Goal: Task Accomplishment & Management: Use online tool/utility

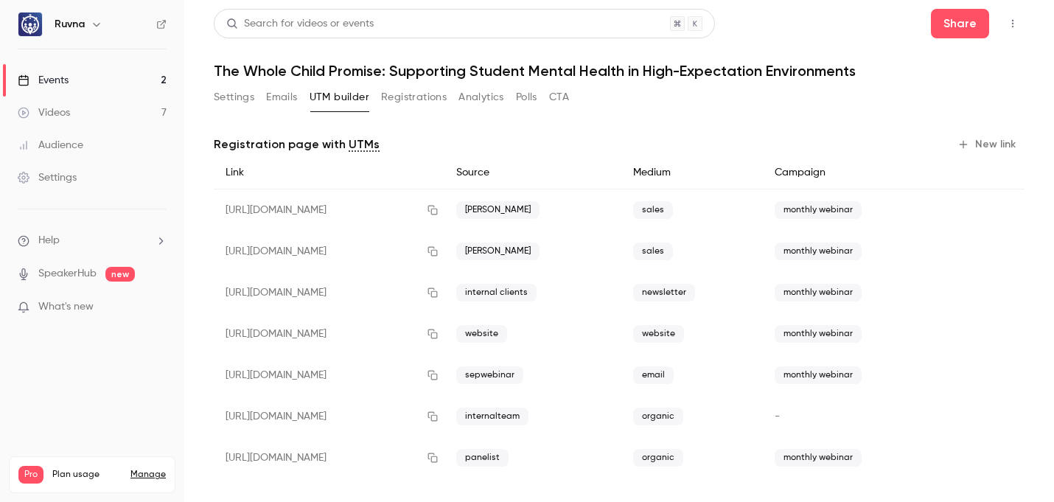
scroll to position [9, 0]
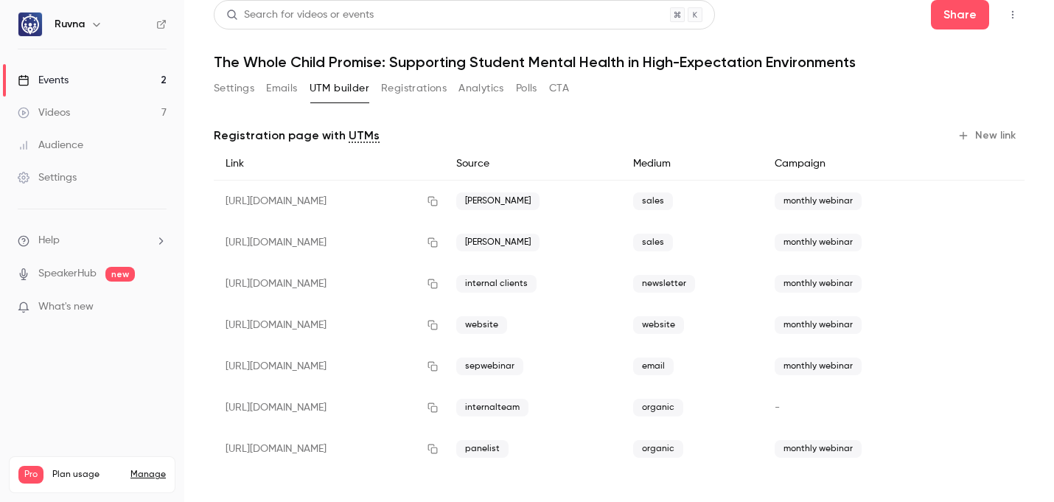
click at [85, 107] on link "Videos 7" at bounding box center [92, 113] width 184 height 32
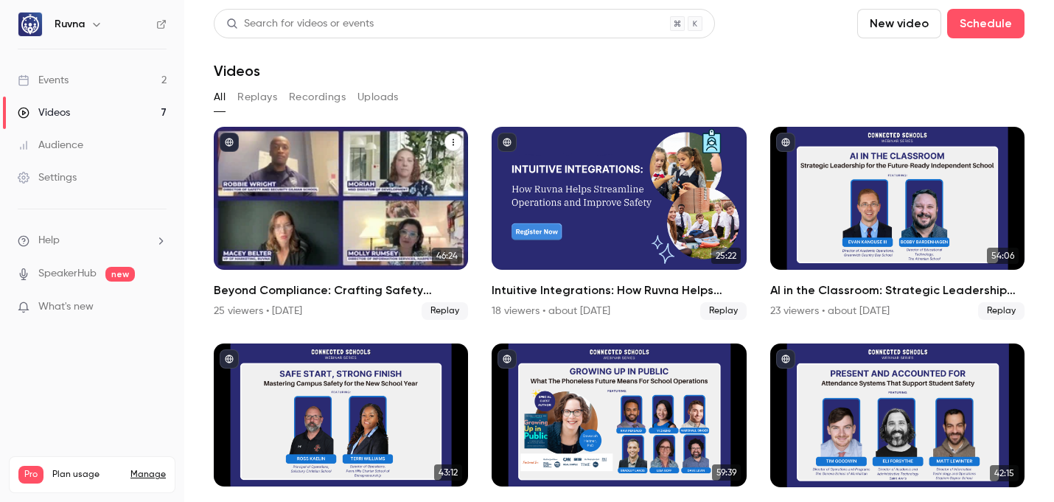
click at [307, 288] on h2 "Beyond Compliance: Crafting Safety Protocols That Preserve School Culture" at bounding box center [341, 291] width 254 height 18
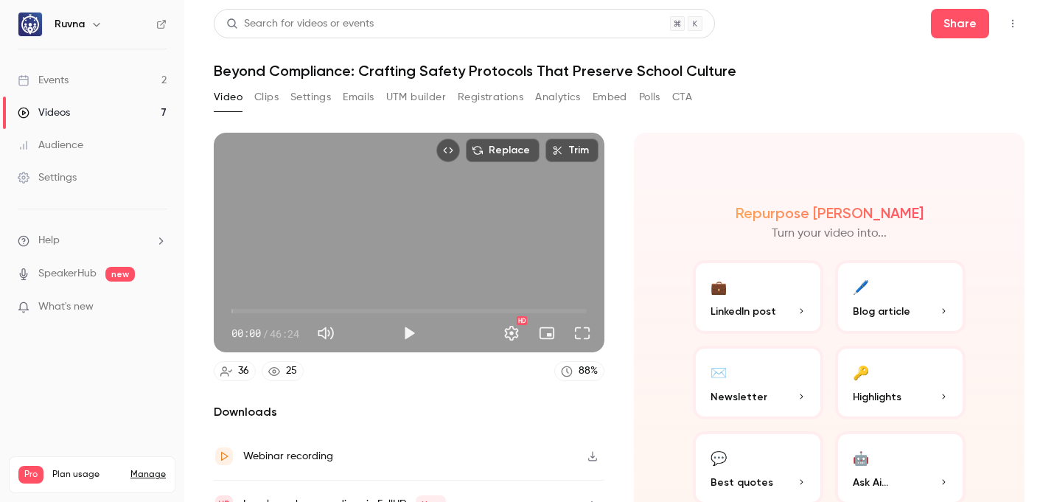
click at [433, 109] on div "Video Clips Settings Emails UTM builder Registrations Analytics Embed Polls CTA" at bounding box center [453, 99] width 478 height 29
click at [435, 101] on button "UTM builder" at bounding box center [416, 97] width 60 height 24
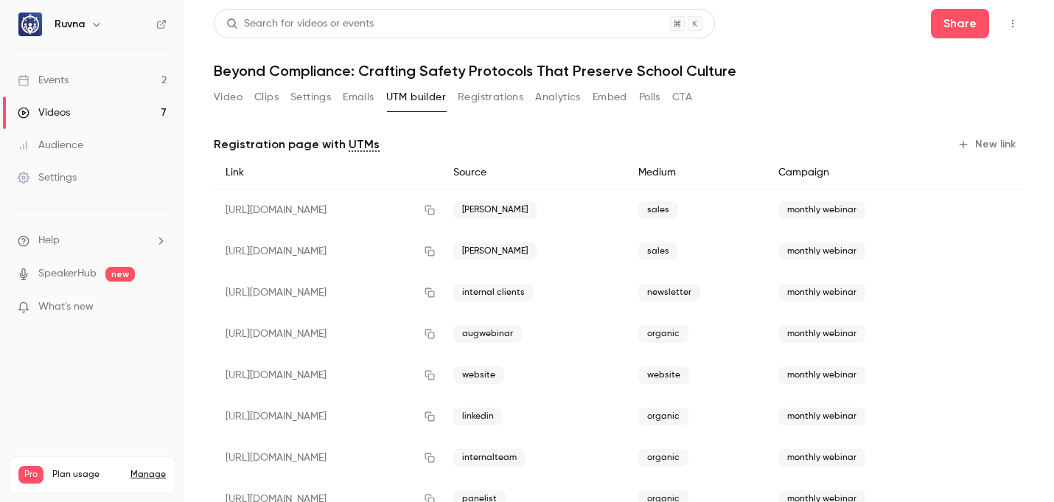
click at [66, 81] on div "Events" at bounding box center [43, 80] width 51 height 15
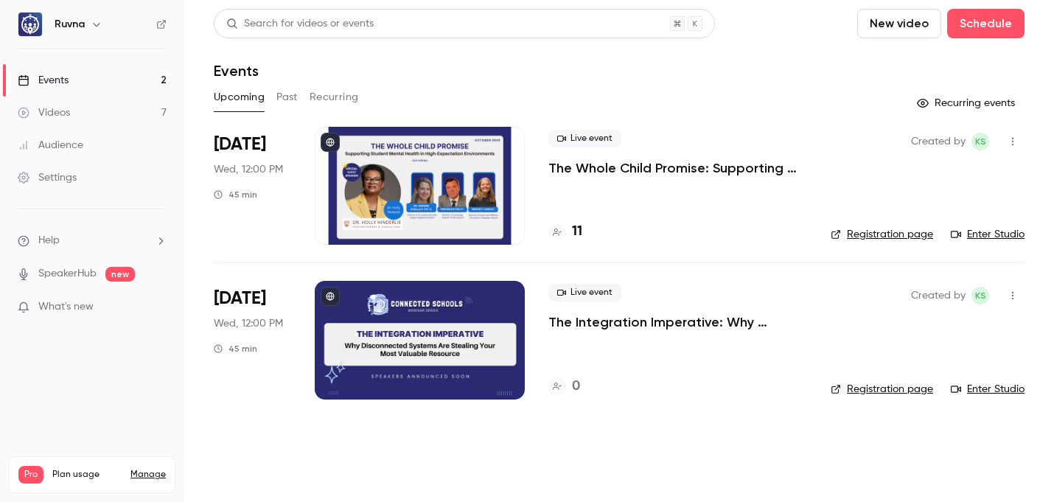
click at [584, 178] on div "Live event The Whole Child Promise: Supporting Student Mental Health in High-Ex…" at bounding box center [677, 186] width 259 height 118
click at [615, 161] on p "The Whole Child Promise: Supporting Student Mental Health in High-Expectation E…" at bounding box center [677, 168] width 259 height 18
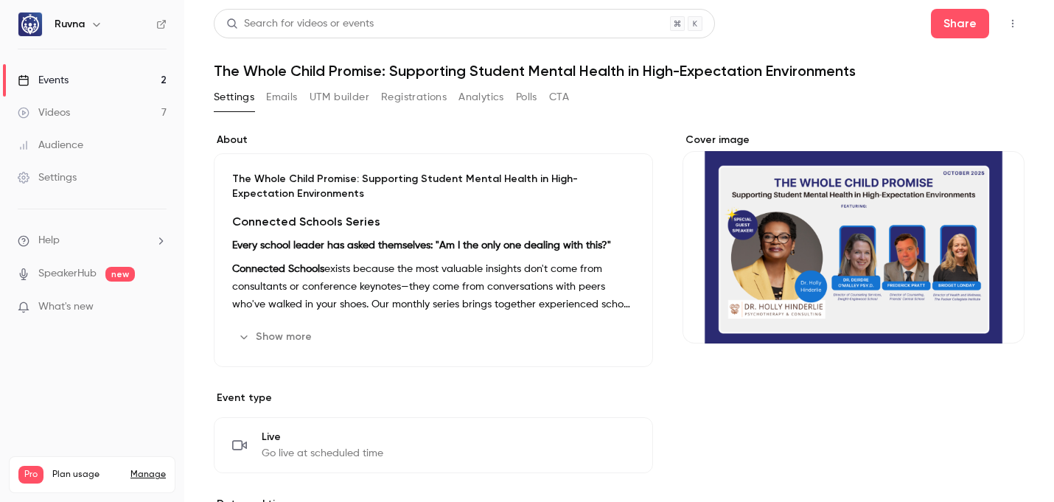
click at [344, 96] on button "UTM builder" at bounding box center [340, 97] width 60 height 24
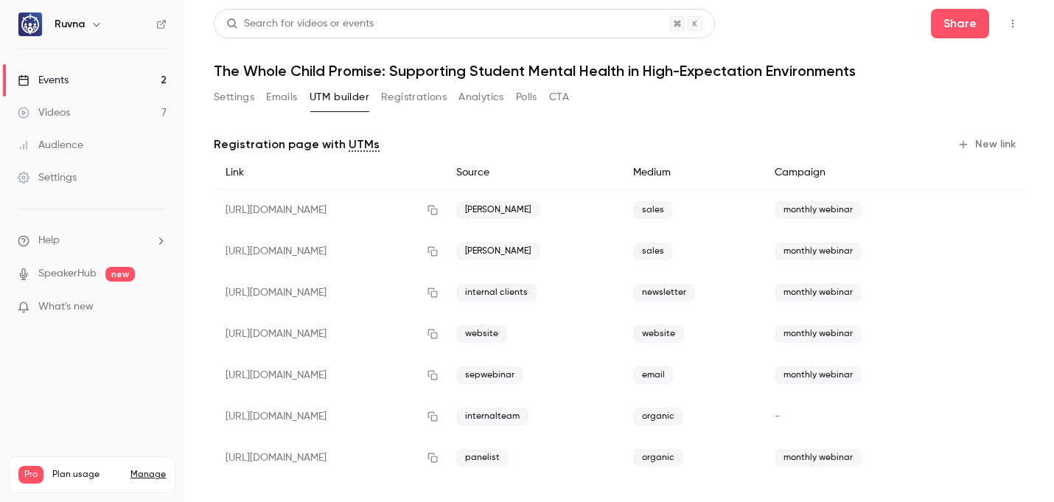
click at [971, 142] on button "New link" at bounding box center [988, 145] width 73 height 24
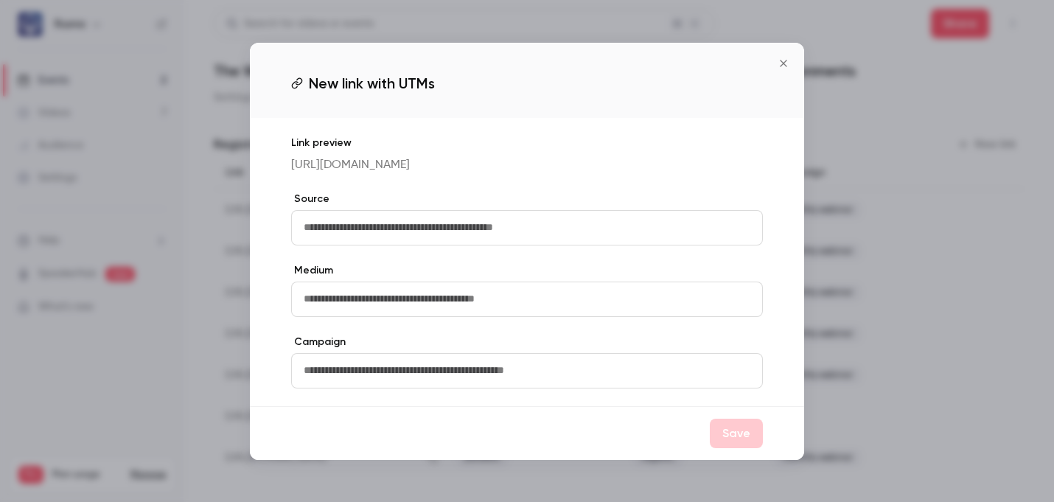
click at [656, 245] on input "text" at bounding box center [527, 227] width 472 height 35
type input "********"
click at [635, 286] on div "Medium" at bounding box center [527, 290] width 472 height 54
click at [632, 297] on input "text" at bounding box center [527, 299] width 472 height 35
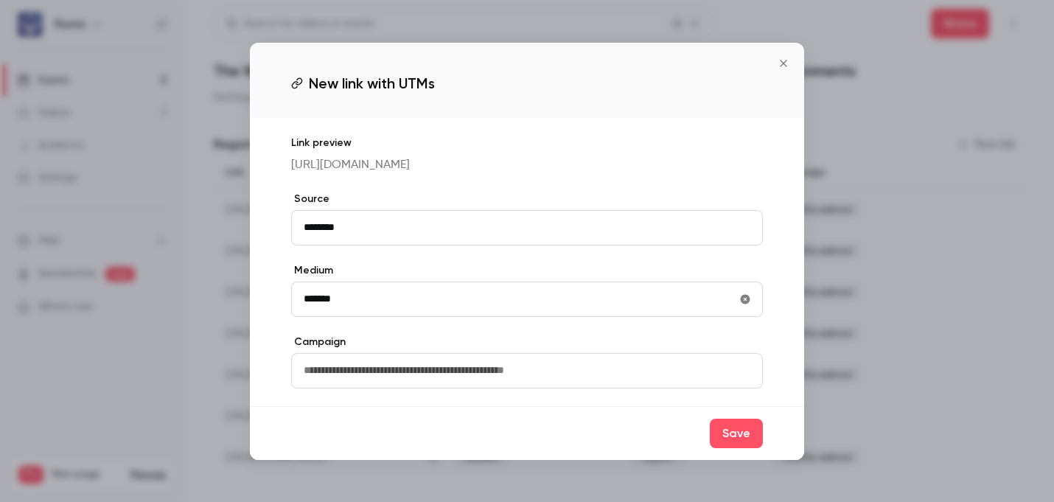
type input "*******"
click at [607, 377] on input "text" at bounding box center [527, 370] width 472 height 35
type input "**********"
click at [735, 448] on button "Save" at bounding box center [736, 433] width 53 height 29
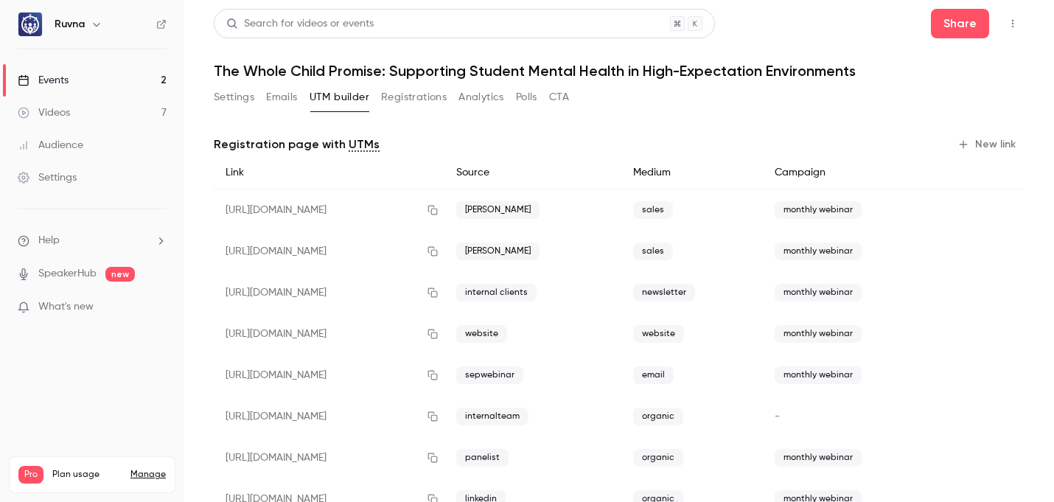
scroll to position [50, 0]
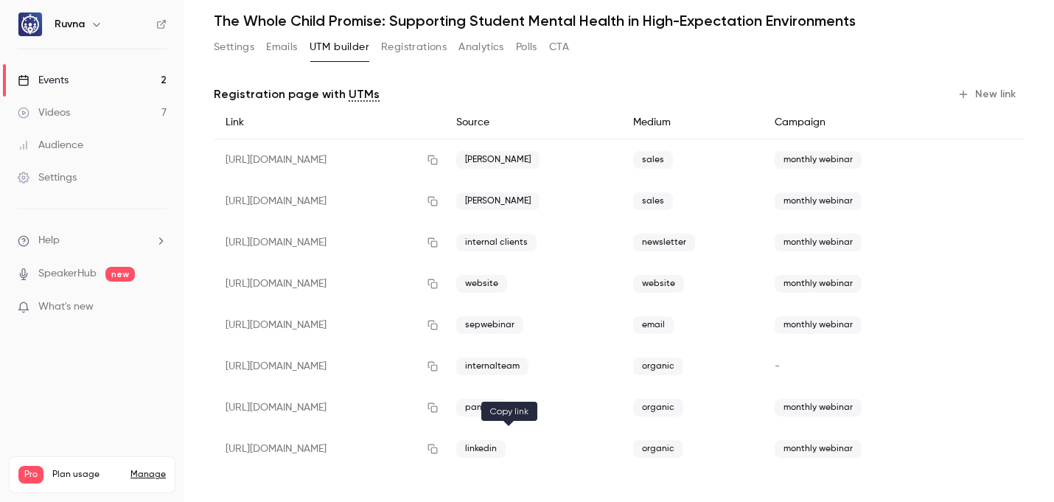
click at [439, 444] on icon "button" at bounding box center [433, 449] width 12 height 10
click at [229, 20] on h1 "The Whole Child Promise: Supporting Student Mental Health in High-Expectation E…" at bounding box center [619, 21] width 811 height 18
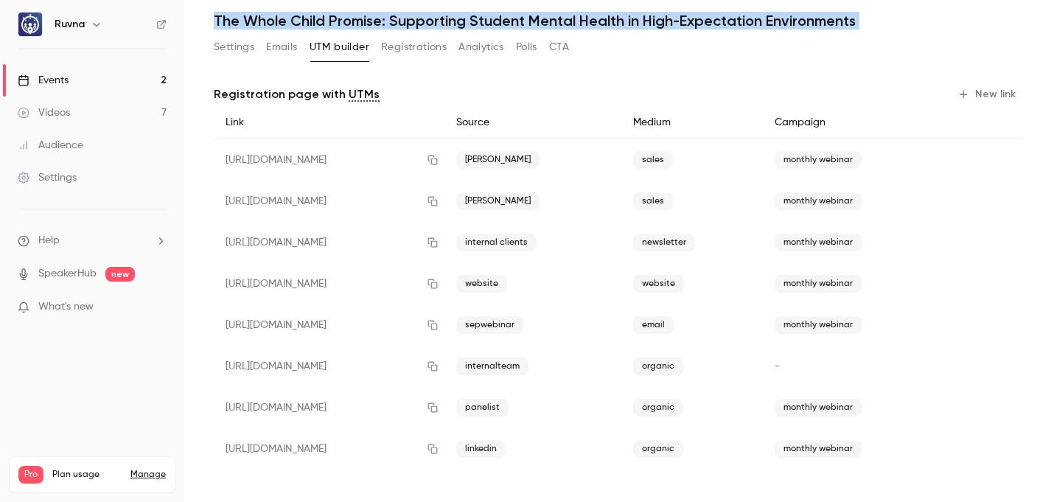
click at [229, 20] on h1 "The Whole Child Promise: Supporting Student Mental Health in High-Expectation E…" at bounding box center [619, 21] width 811 height 18
copy div "The Whole Child Promise: Supporting Student Mental Health in High-Expectation E…"
click at [439, 448] on icon "button" at bounding box center [433, 449] width 12 height 10
click at [237, 51] on button "Settings" at bounding box center [234, 47] width 41 height 24
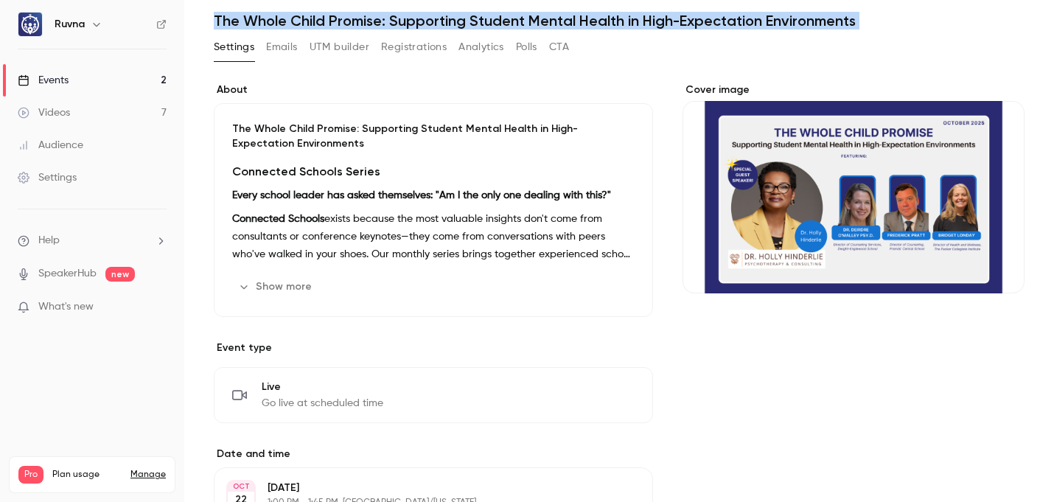
click at [287, 285] on button "Show more" at bounding box center [276, 287] width 88 height 24
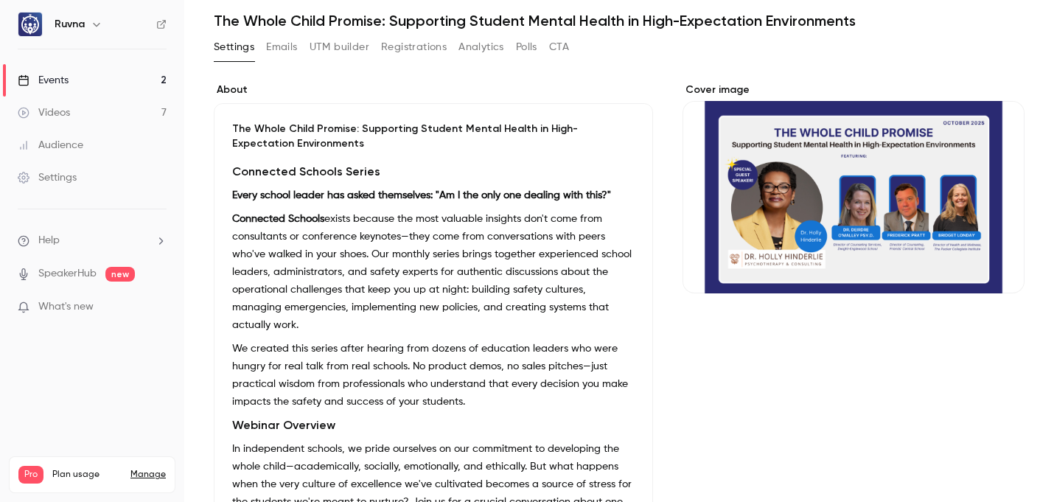
click at [236, 131] on p "The Whole Child Promise: Supporting Student Mental Health in High-Expectation E…" at bounding box center [433, 136] width 402 height 29
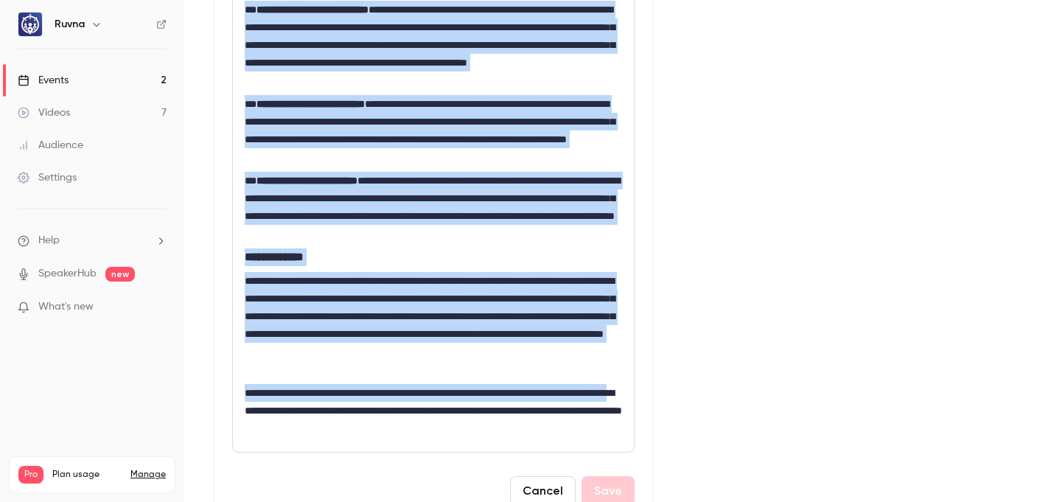
scroll to position [862, 0]
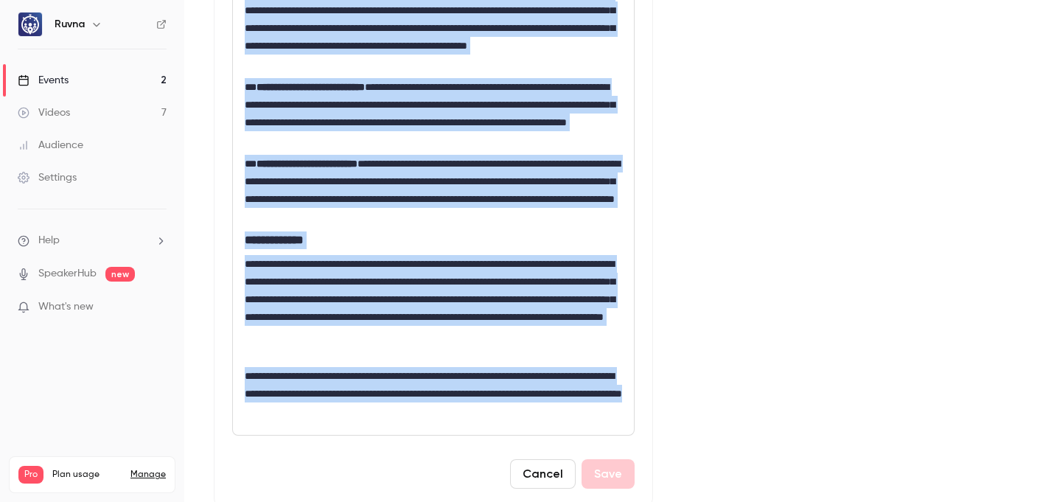
drag, startPoint x: 244, startPoint y: 241, endPoint x: 504, endPoint y: 420, distance: 315.9
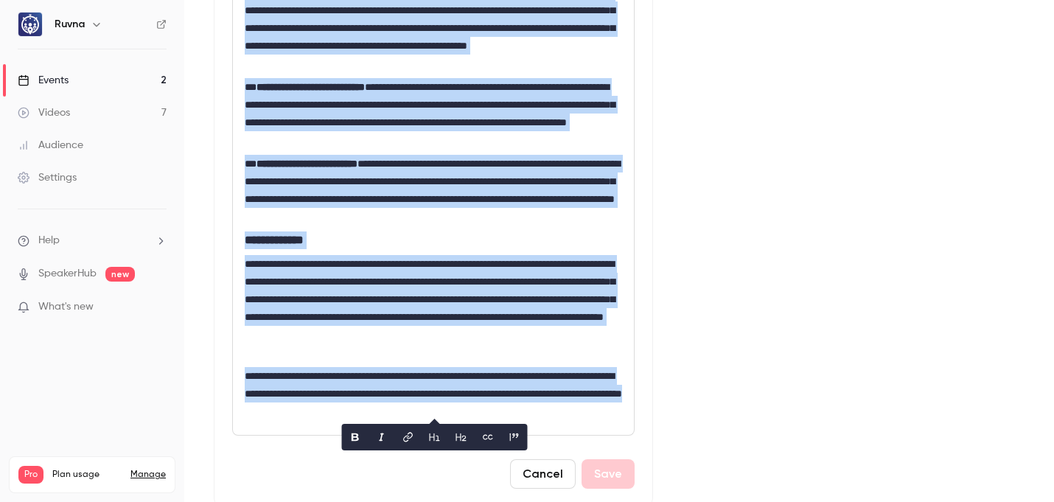
copy div "**********"
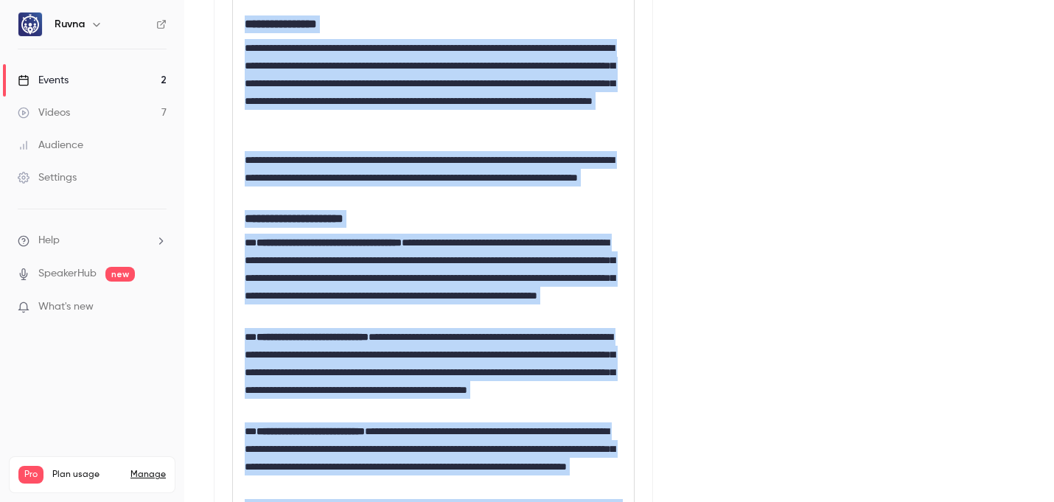
scroll to position [0, 0]
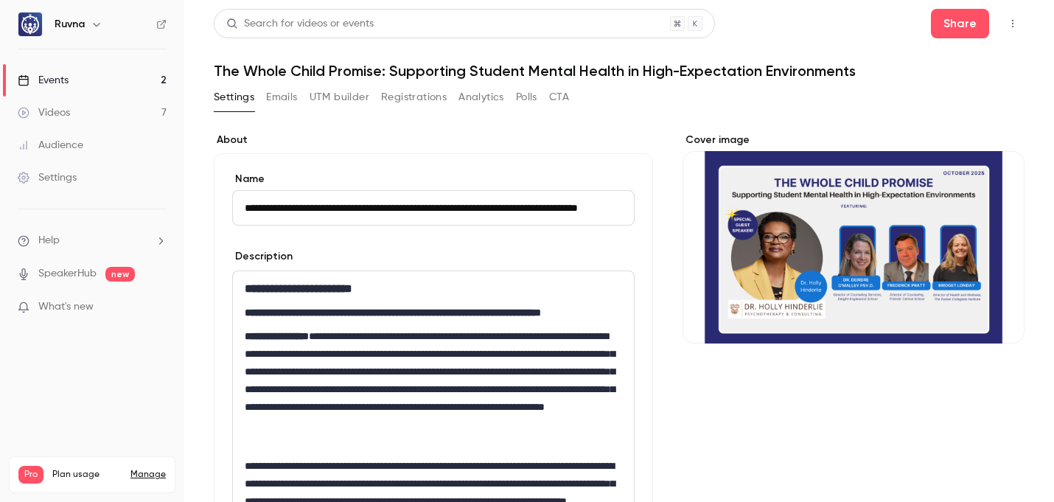
click at [459, 73] on h1 "The Whole Child Promise: Supporting Student Mental Health in High-Expectation E…" at bounding box center [619, 71] width 811 height 18
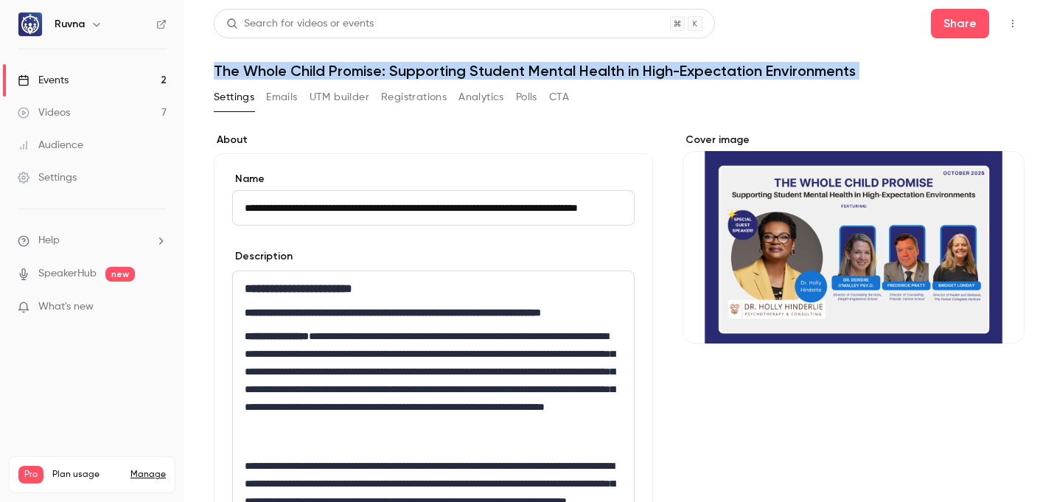
click at [459, 73] on h1 "The Whole Child Promise: Supporting Student Mental Health in High-Expectation E…" at bounding box center [619, 71] width 811 height 18
copy div "The Whole Child Promise: Supporting Student Mental Health in High-Expectation E…"
click at [353, 105] on button "UTM builder" at bounding box center [340, 97] width 60 height 24
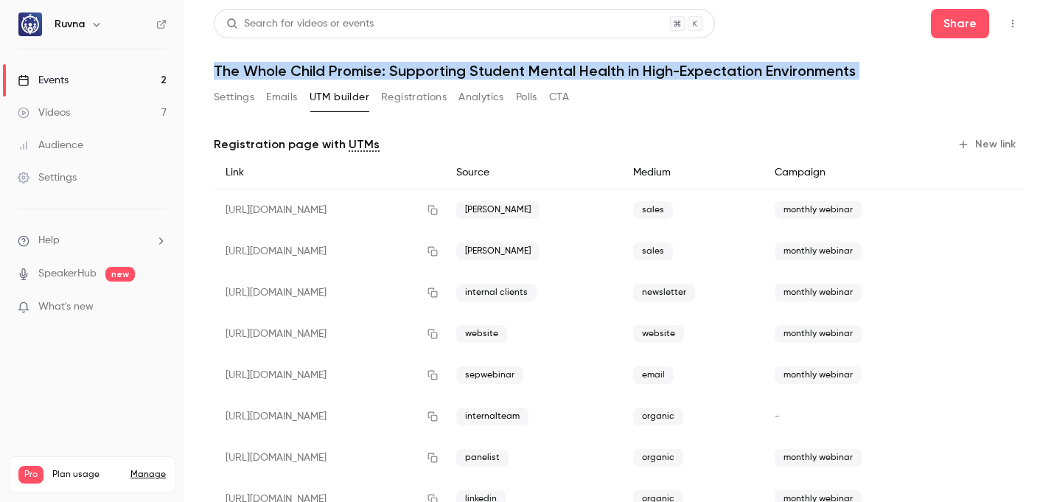
scroll to position [50, 0]
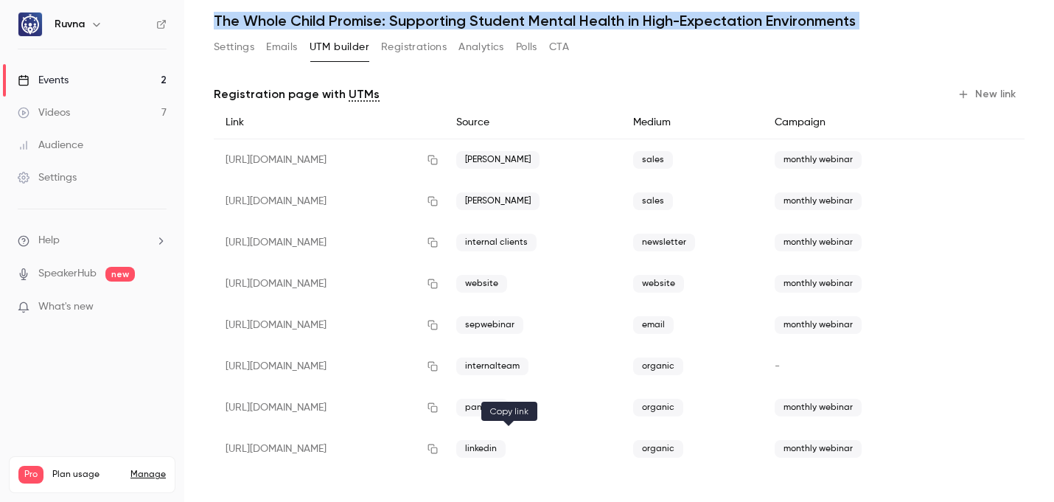
click at [444, 442] on button "button" at bounding box center [433, 449] width 24 height 24
click at [439, 450] on icon "button" at bounding box center [433, 449] width 12 height 10
